Goal: Information Seeking & Learning: Check status

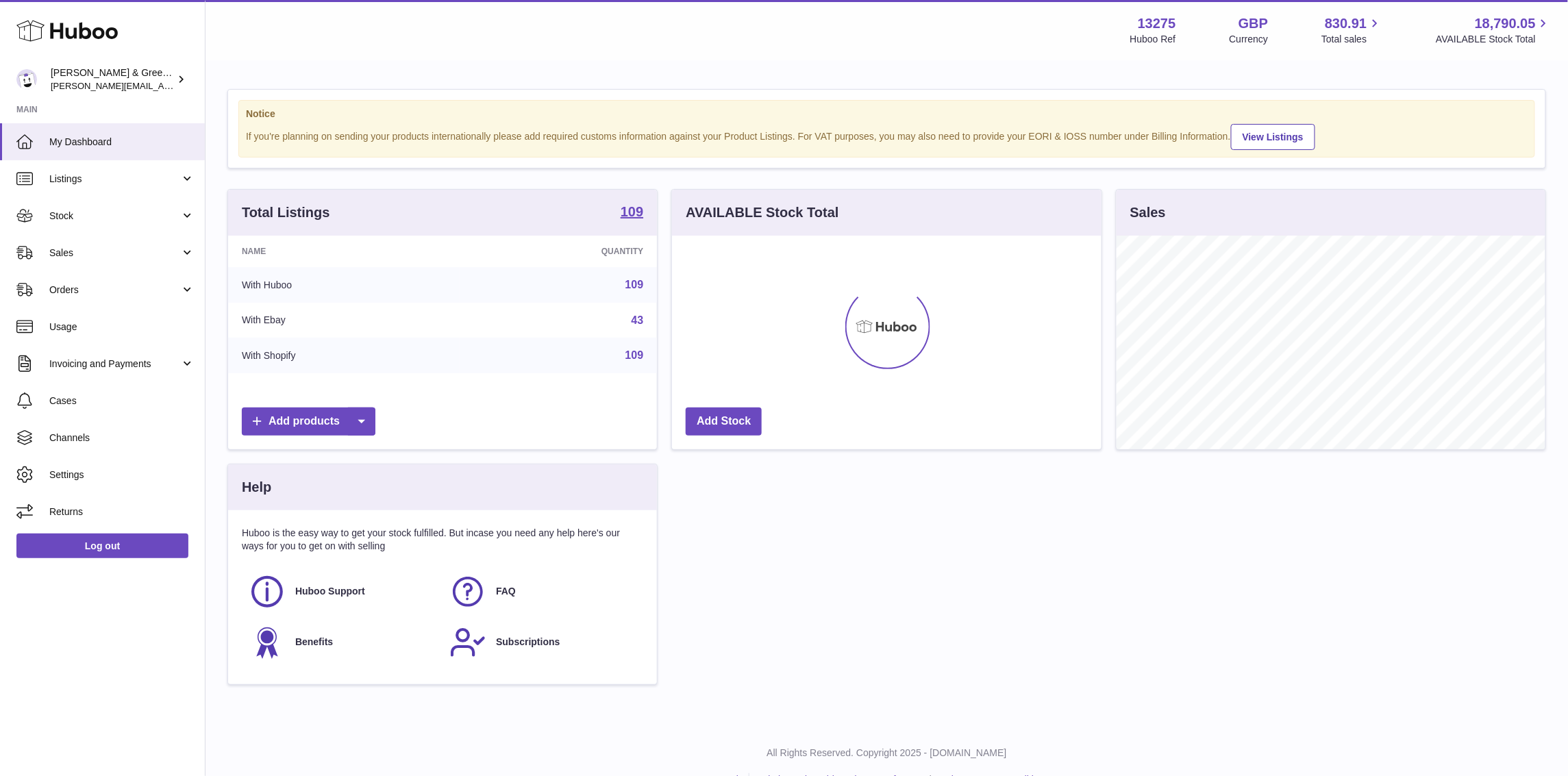
scroll to position [214, 429]
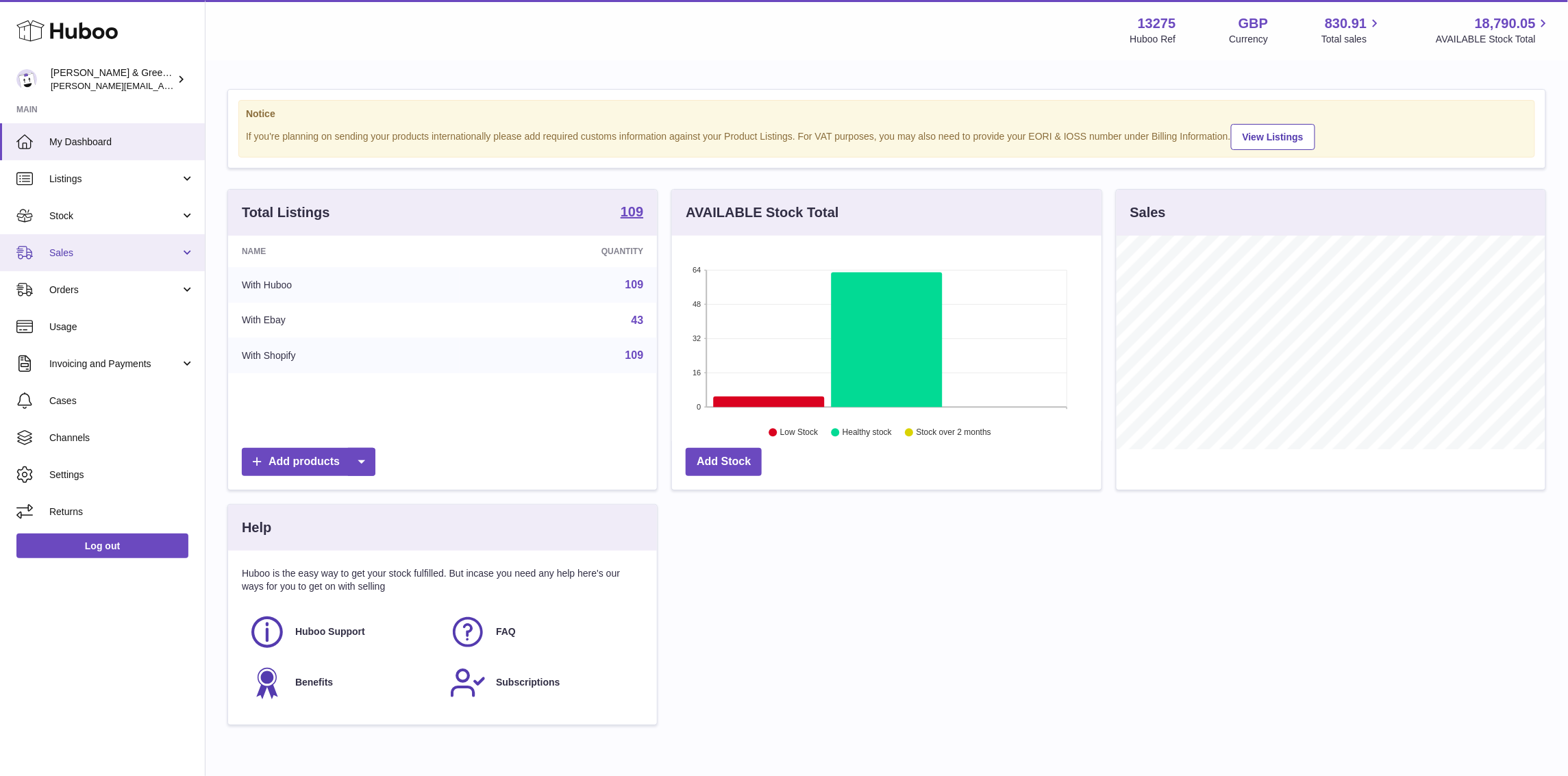
click at [136, 255] on span "Sales" at bounding box center [115, 254] width 131 height 13
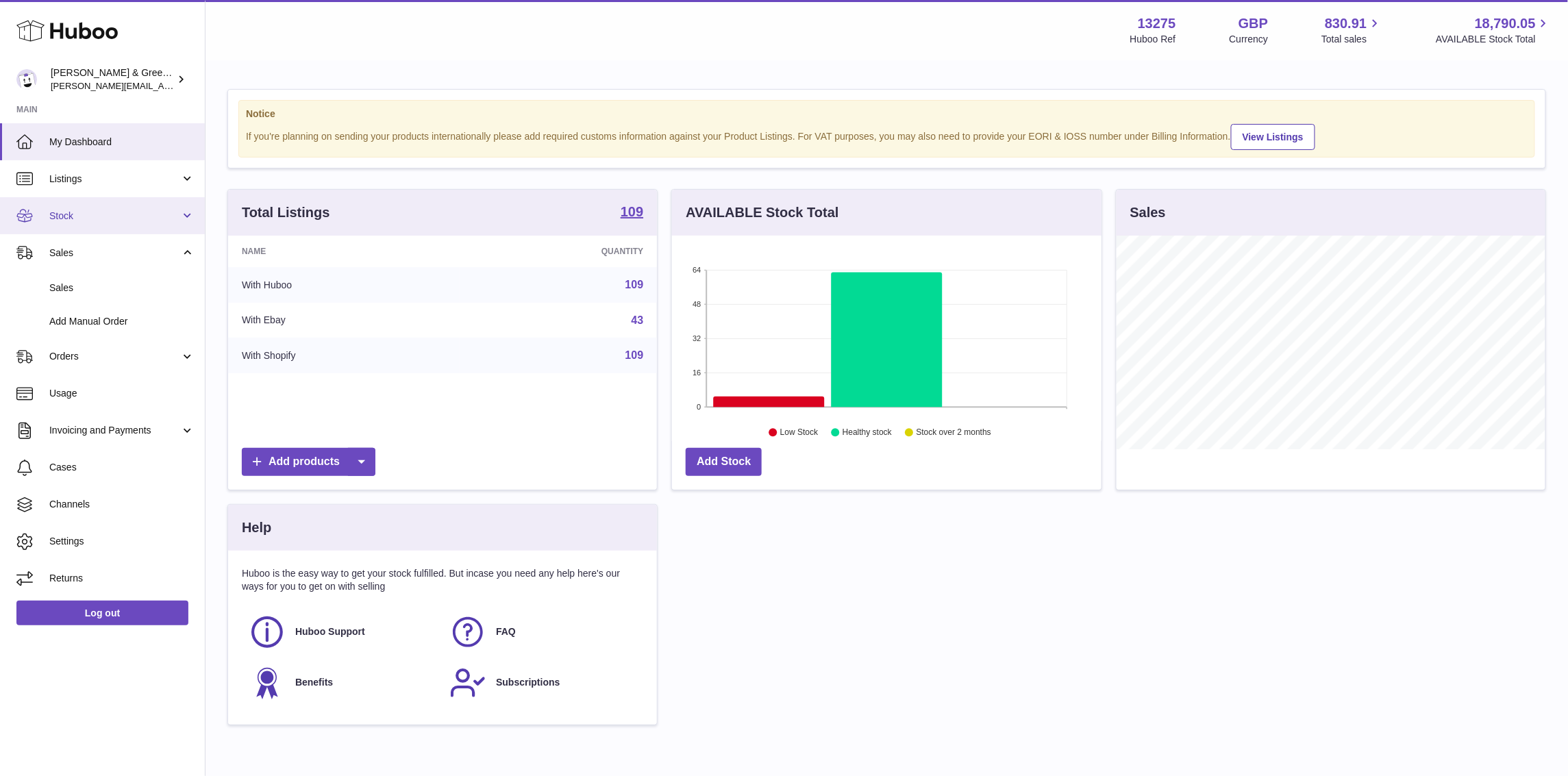
click at [136, 224] on link "Stock" at bounding box center [103, 216] width 205 height 37
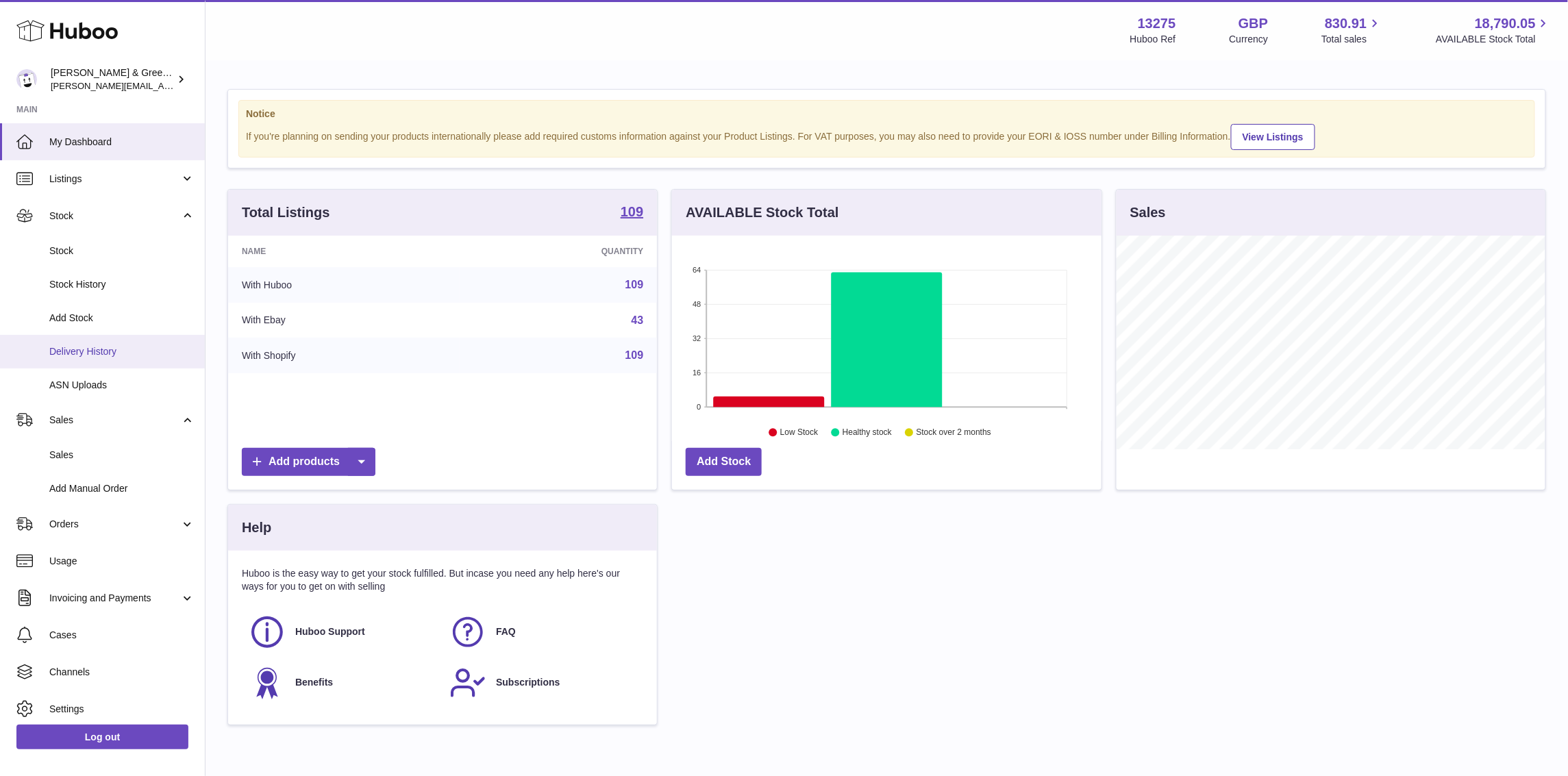
click at [129, 341] on link "Delivery History" at bounding box center [103, 352] width 205 height 34
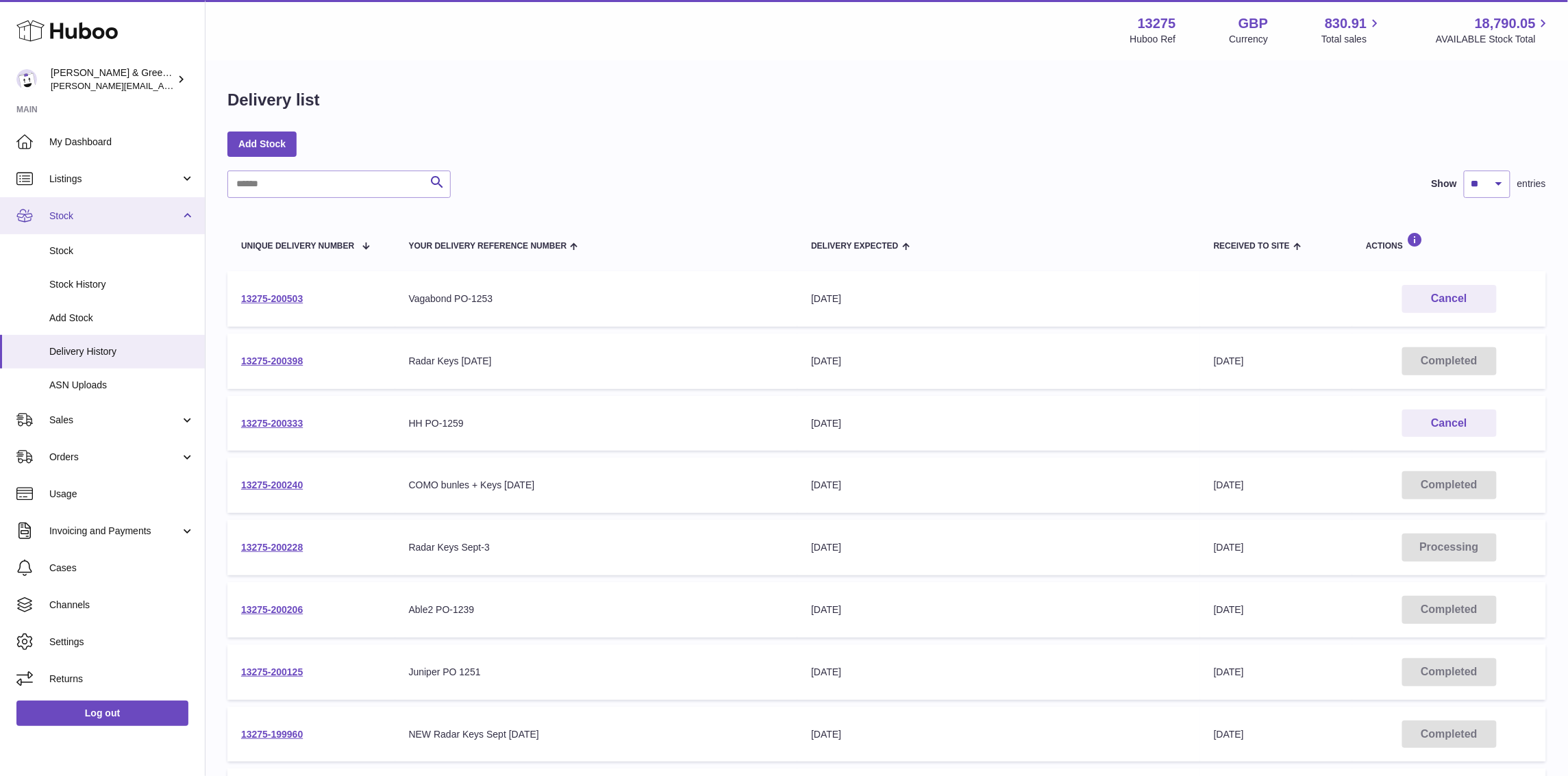
click at [137, 218] on span "Stock" at bounding box center [115, 216] width 131 height 13
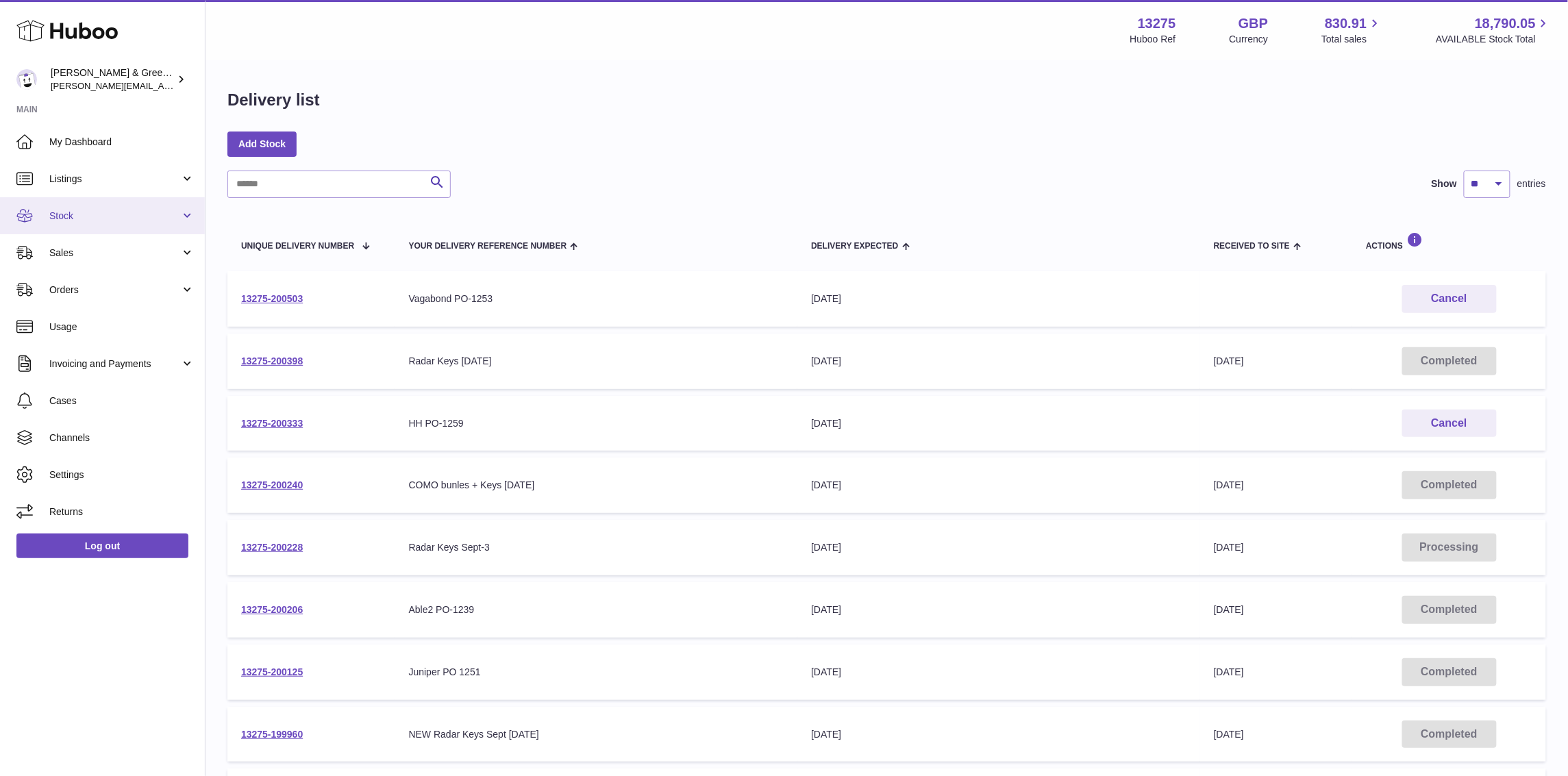
click at [137, 218] on span "Stock" at bounding box center [115, 216] width 131 height 13
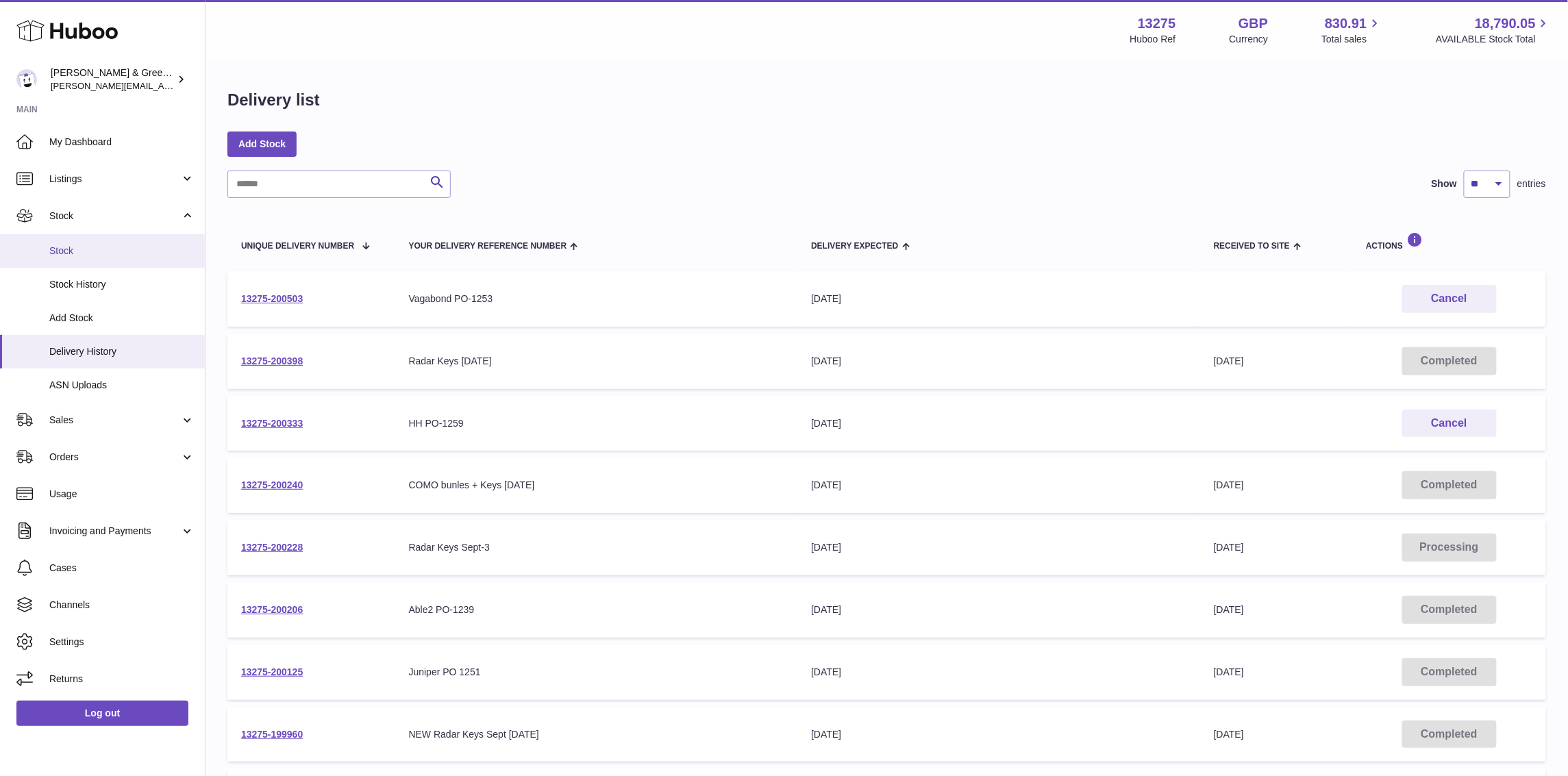
click at [123, 255] on span "Stock" at bounding box center [122, 251] width 145 height 13
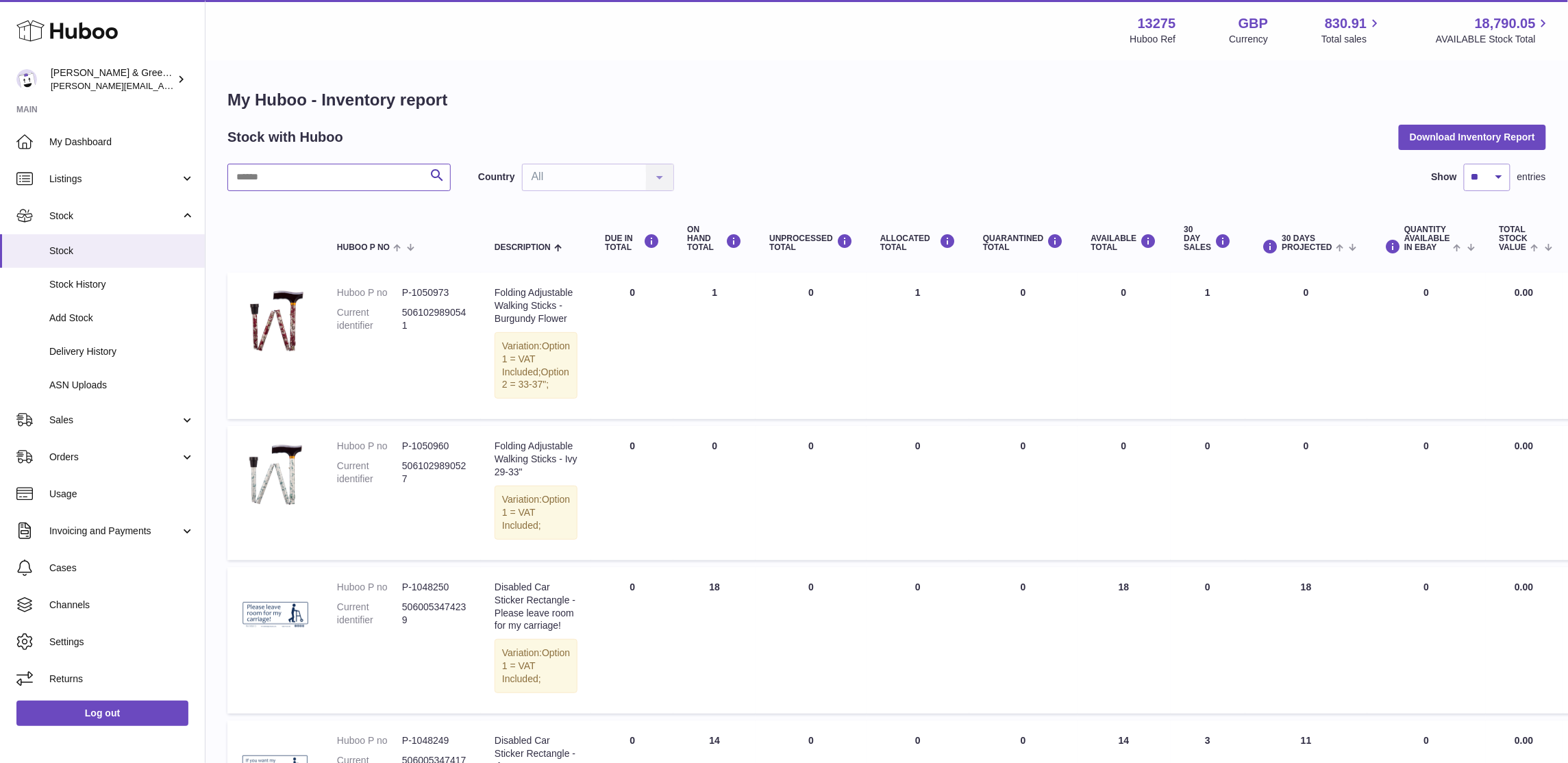
click at [311, 175] on input "text" at bounding box center [339, 177] width 224 height 27
type input "***"
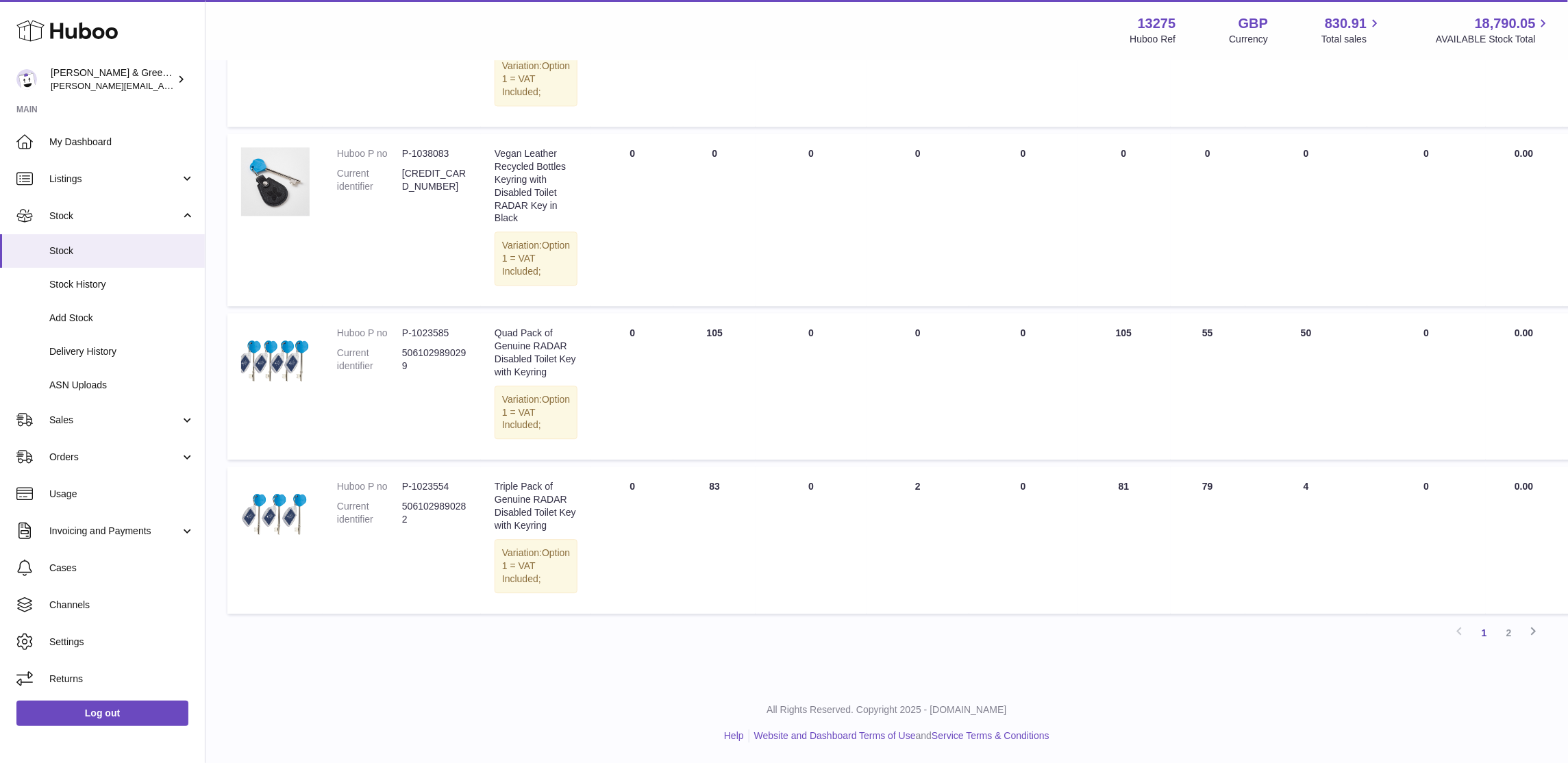
scroll to position [1454, 0]
drag, startPoint x: 1164, startPoint y: 458, endPoint x: 1207, endPoint y: 471, distance: 44.9
click at [1207, 459] on td "30 DAY SALES 55" at bounding box center [1208, 386] width 75 height 146
click at [1257, 613] on tr "Huboo P no P-1023554 Current identifier 5061029890282 Description Triple Pack o…" at bounding box center [933, 538] width 1411 height 146
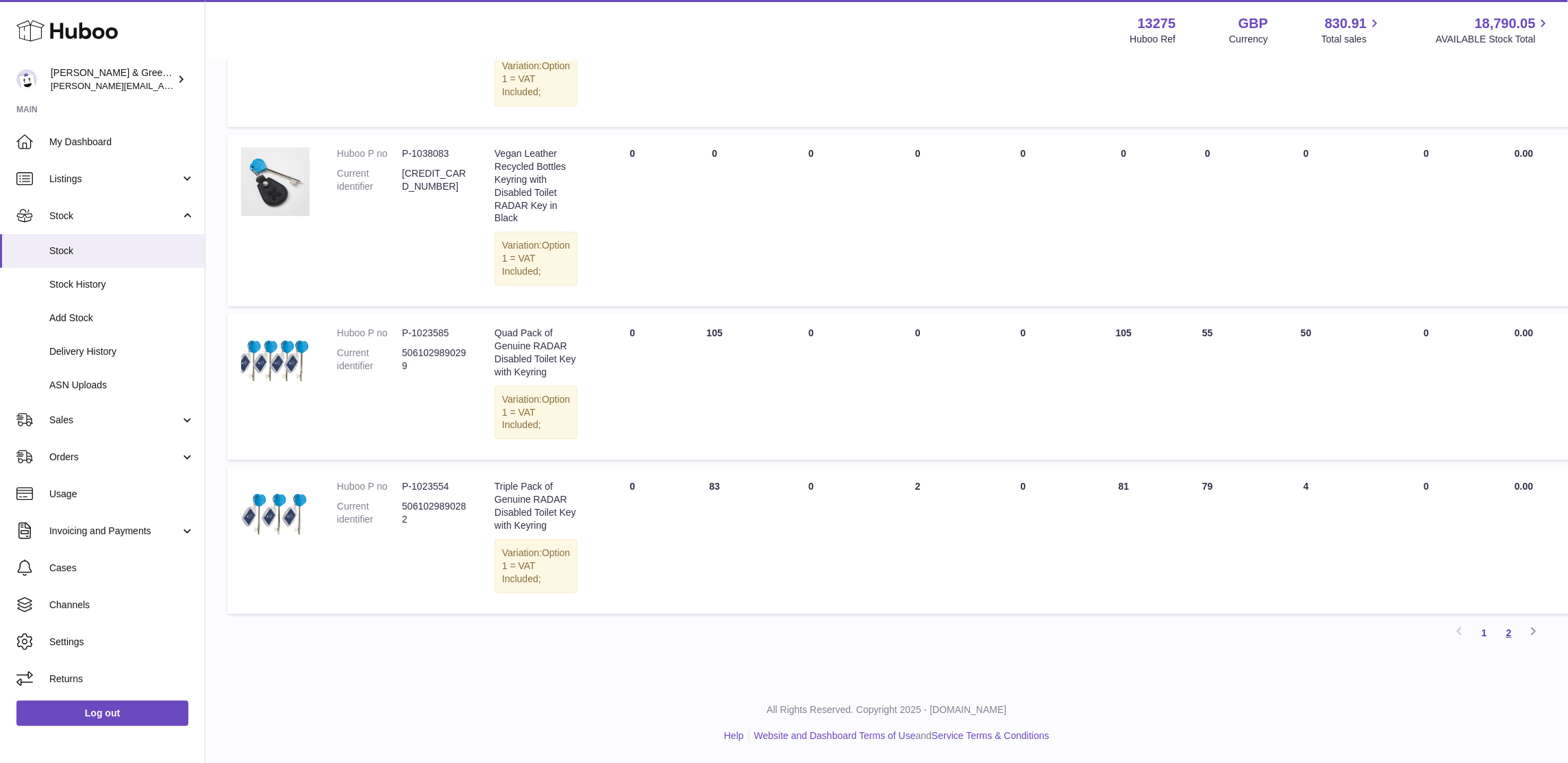
click at [1506, 631] on link "2" at bounding box center [1508, 633] width 24 height 24
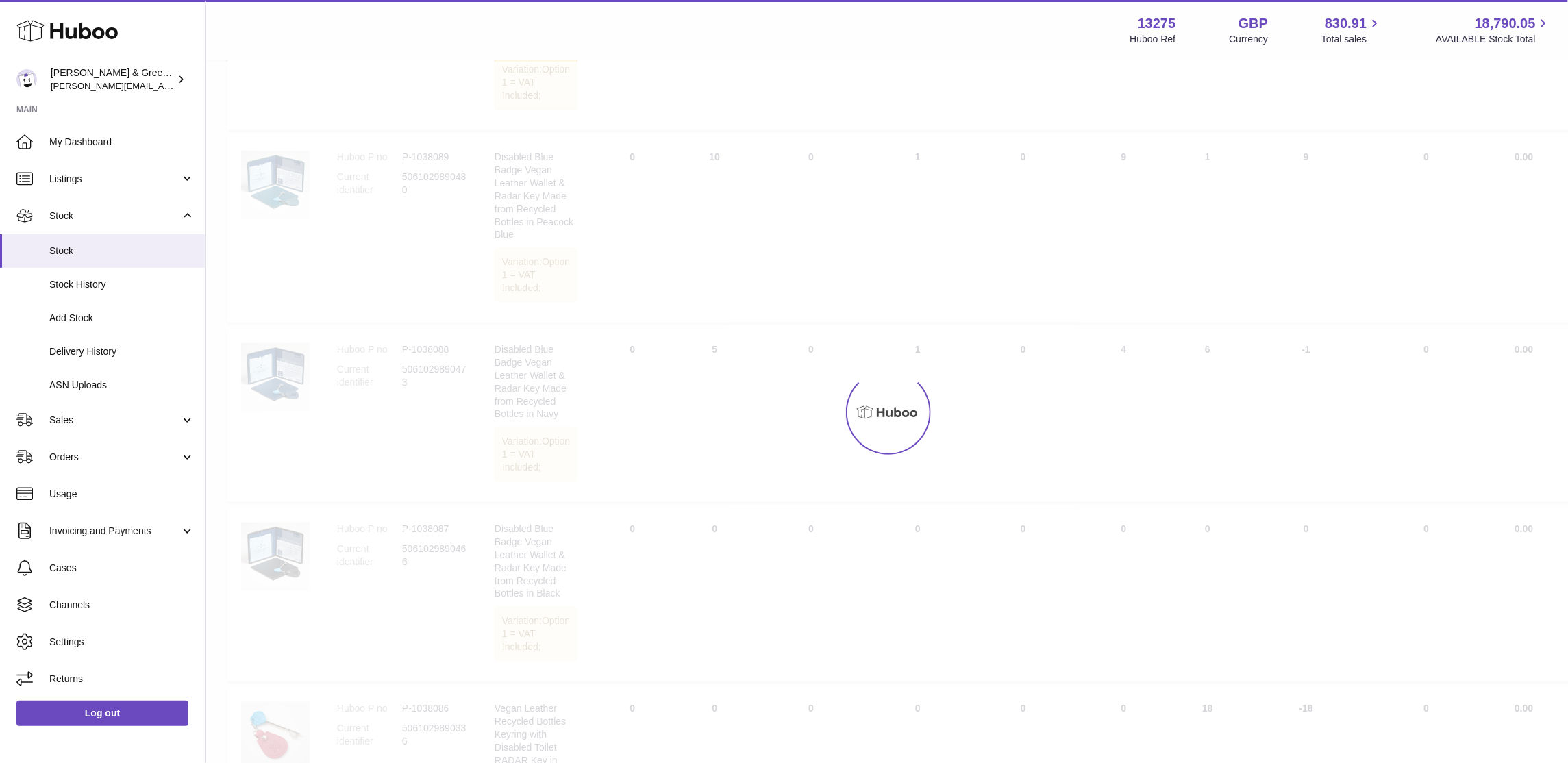
scroll to position [61, 0]
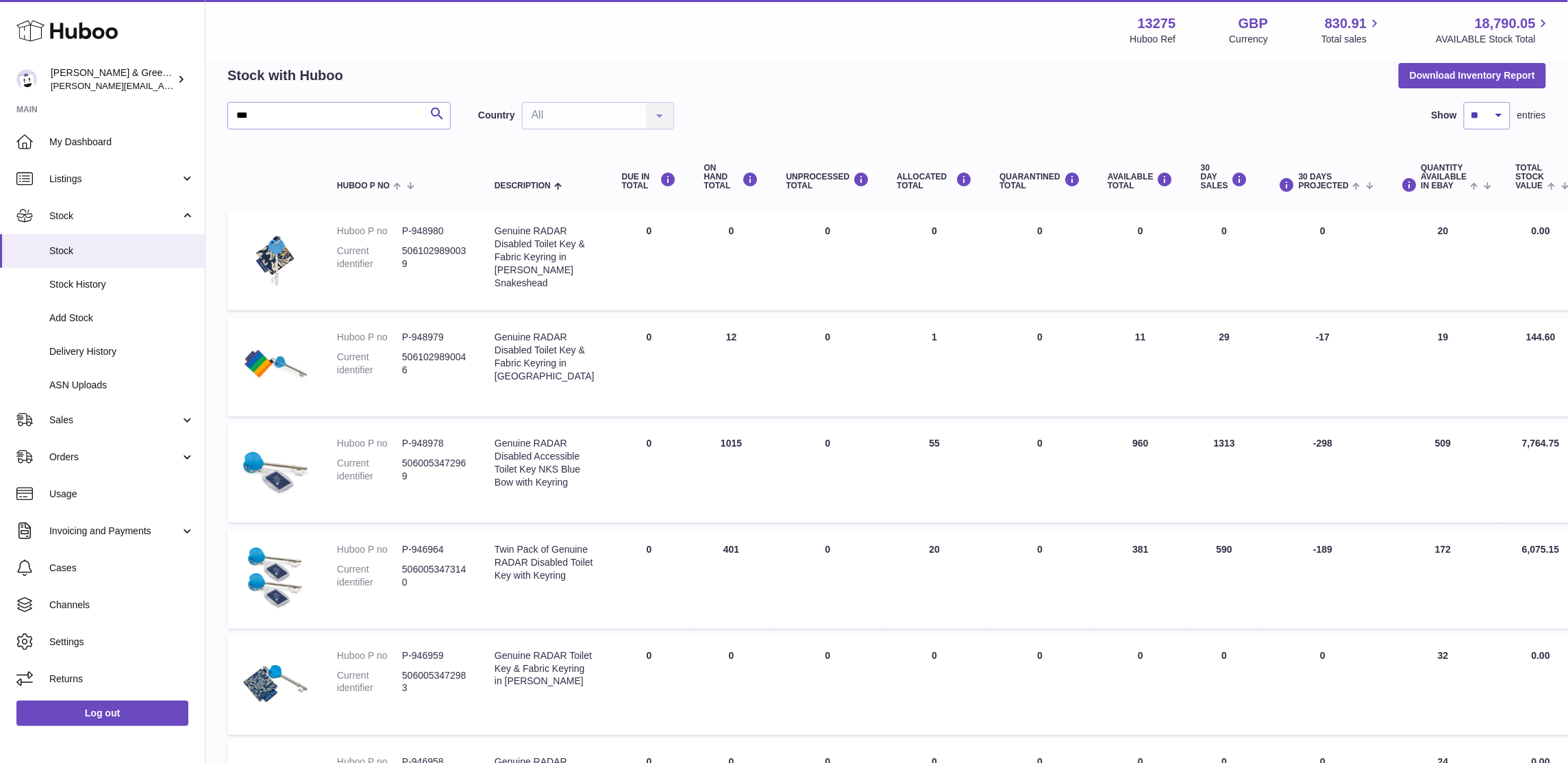
click at [1101, 467] on td "AVAILABLE Total 960" at bounding box center [1140, 472] width 93 height 100
click at [1104, 582] on td "AVAILABLE Total 381" at bounding box center [1140, 579] width 93 height 100
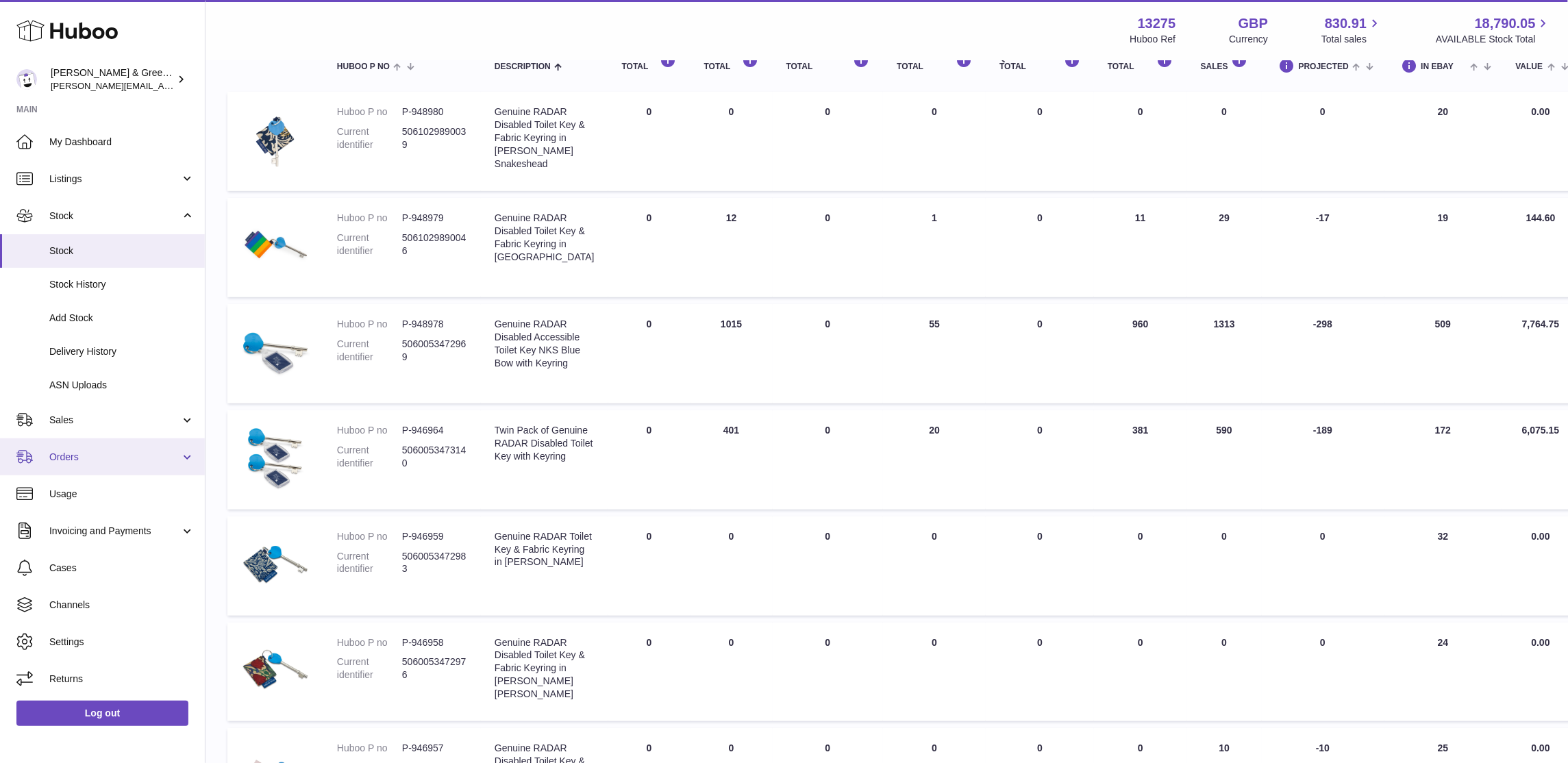
scroll to position [180, 0]
